Goal: Information Seeking & Learning: Learn about a topic

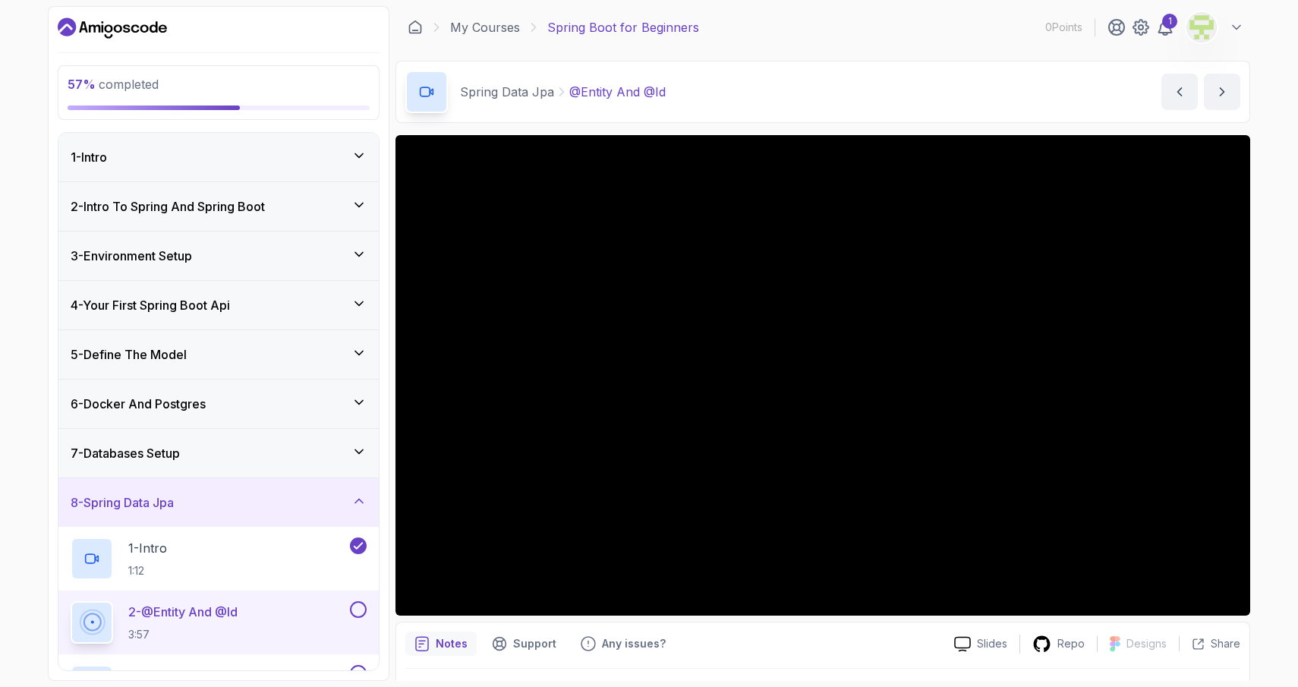
scroll to position [52, 0]
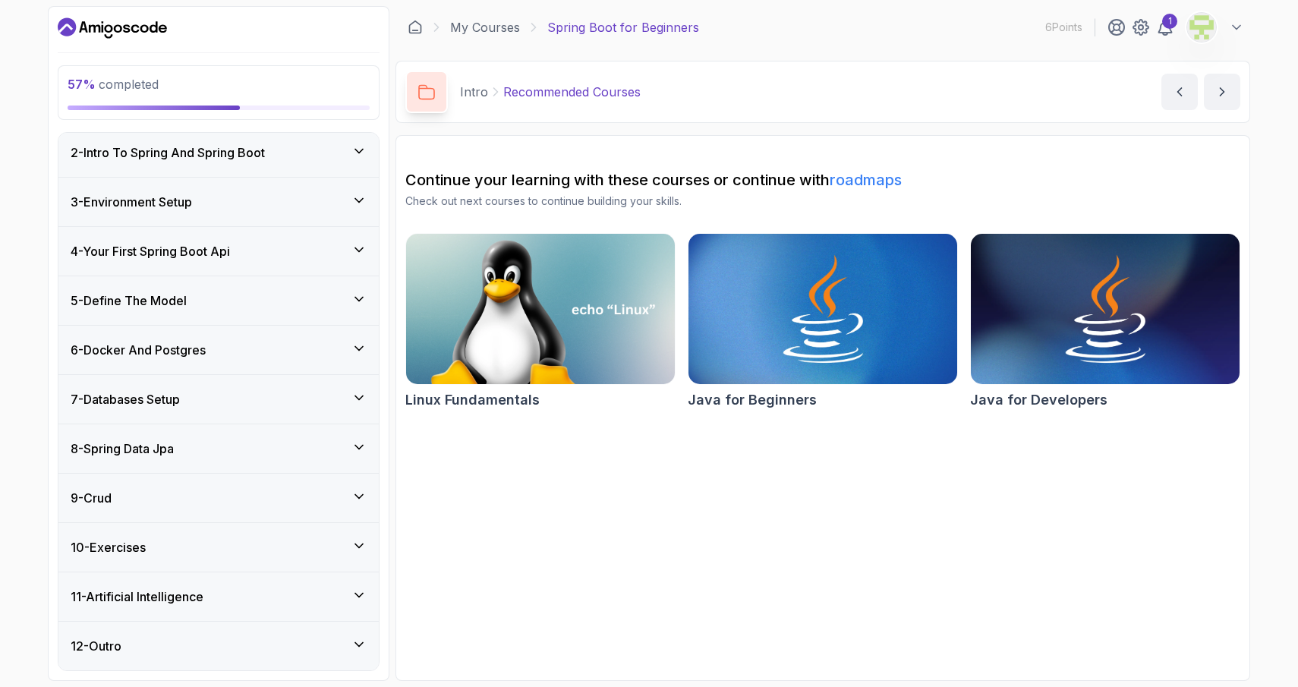
click at [350, 456] on div "8 - Spring Data Jpa" at bounding box center [219, 449] width 296 height 18
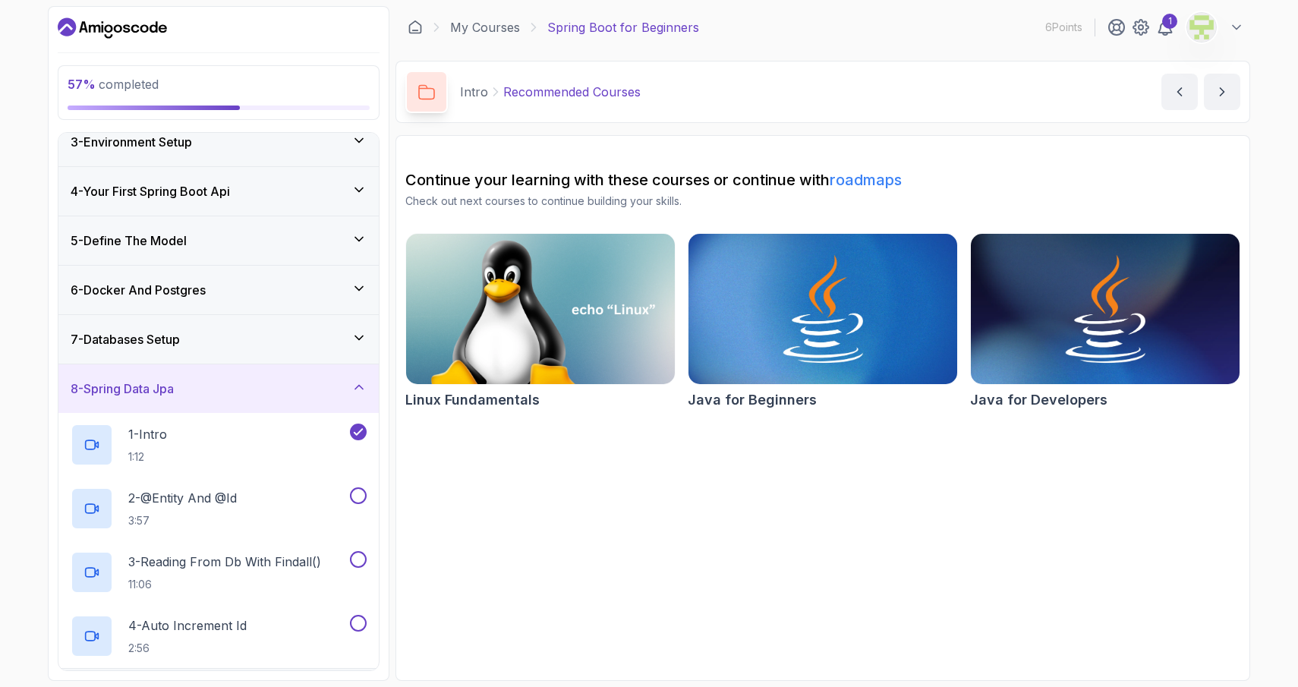
scroll to position [117, 0]
click at [293, 509] on div "2 - @Entity And @Id 3:57" at bounding box center [209, 505] width 276 height 43
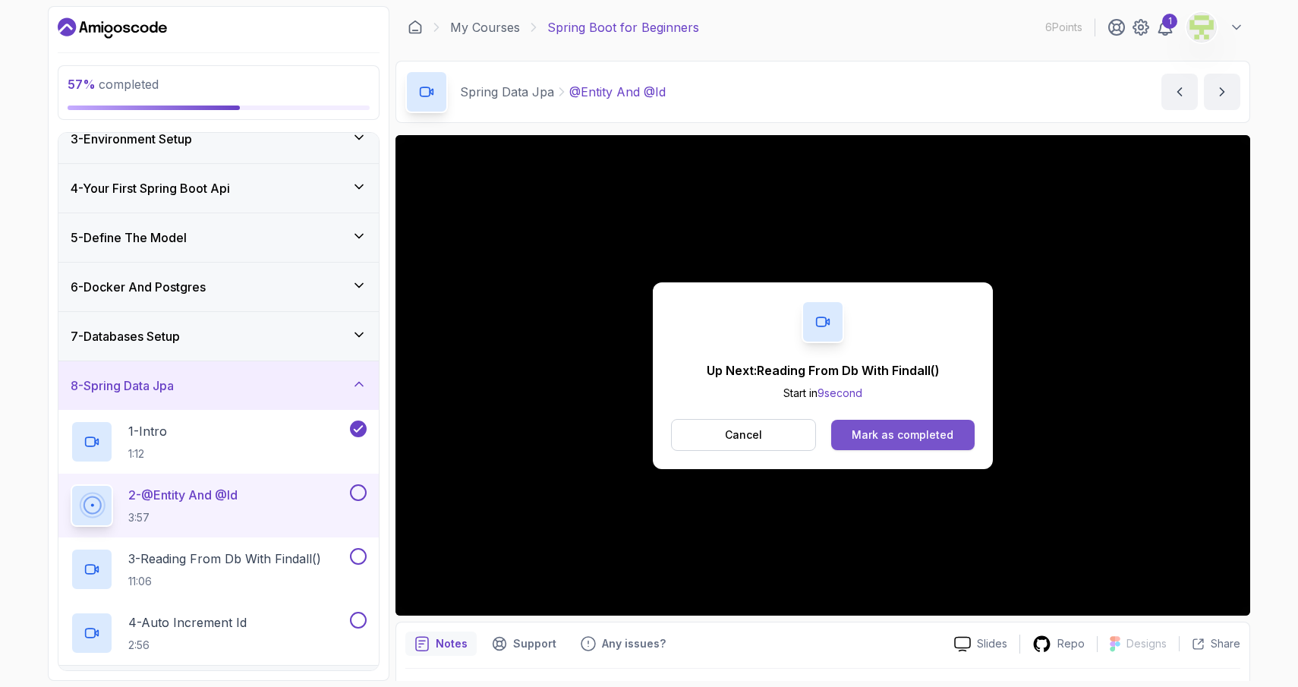
click at [879, 434] on div "Mark as completed" at bounding box center [903, 434] width 102 height 15
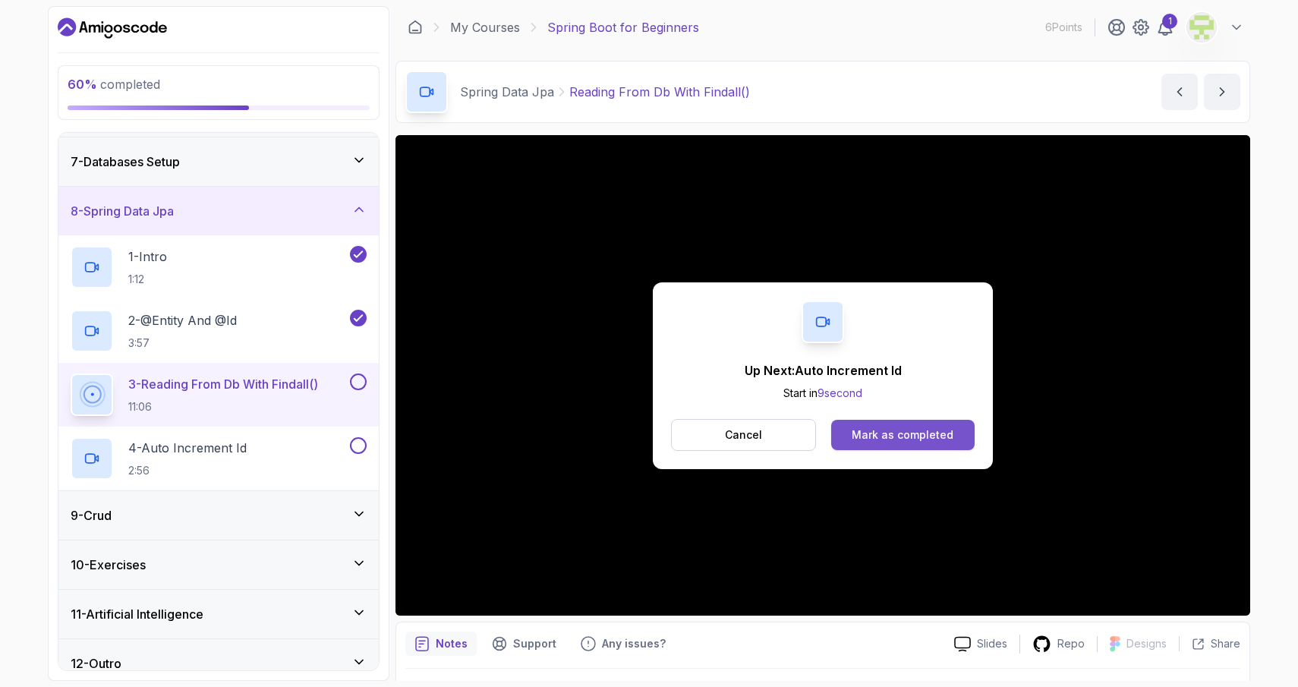
click at [861, 432] on div "Mark as completed" at bounding box center [903, 434] width 102 height 15
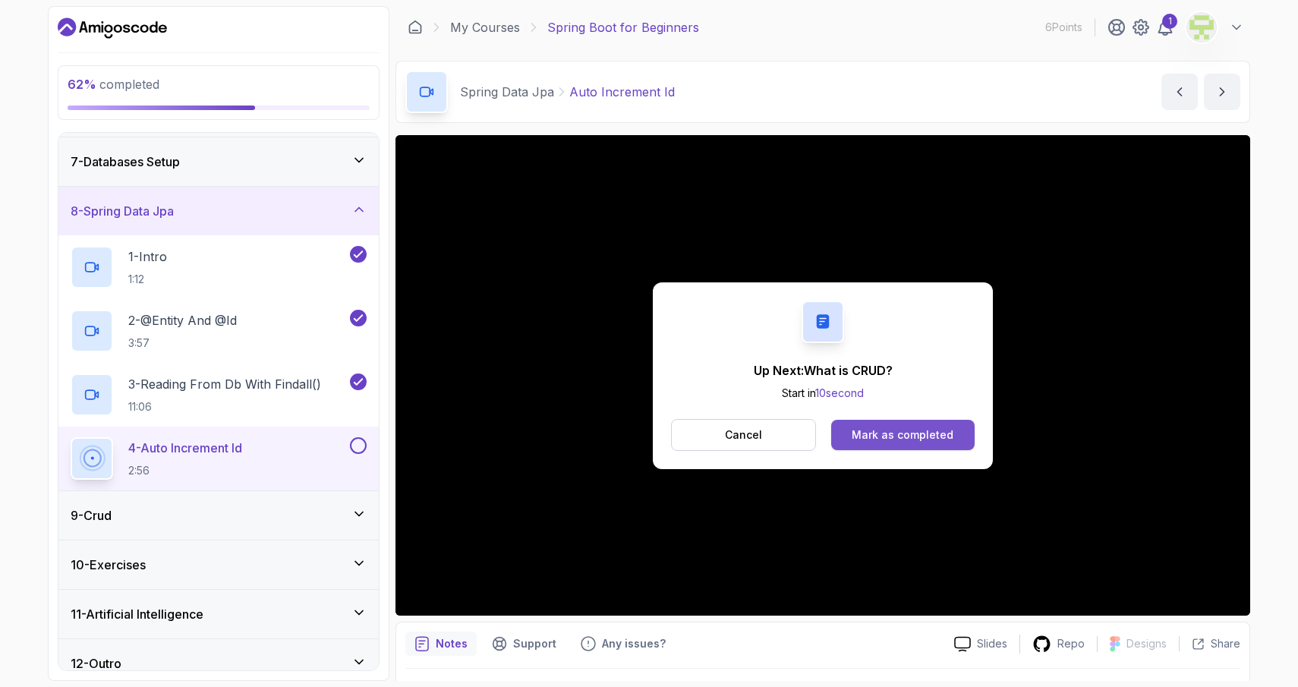
click at [897, 429] on div "Mark as completed" at bounding box center [903, 434] width 102 height 15
